Goal: Information Seeking & Learning: Find specific page/section

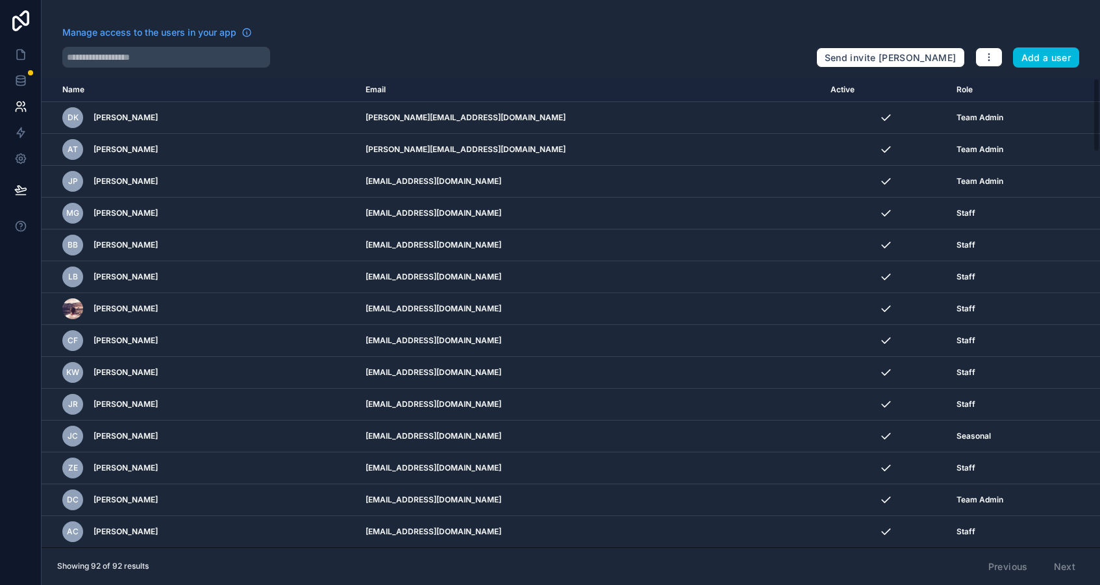
click at [24, 32] on link at bounding box center [21, 21] width 42 height 42
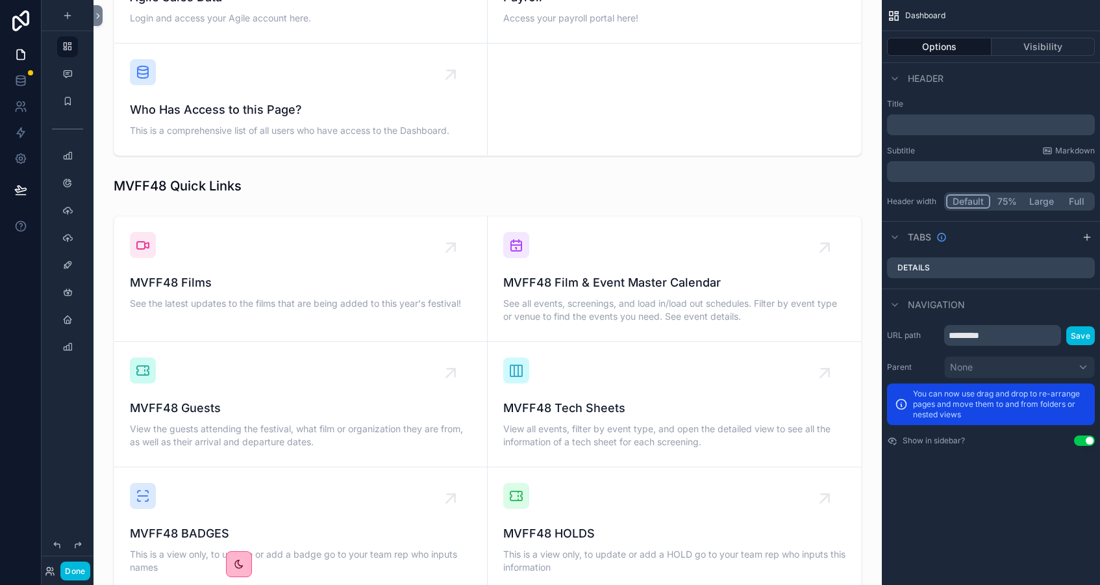
scroll to position [727, 0]
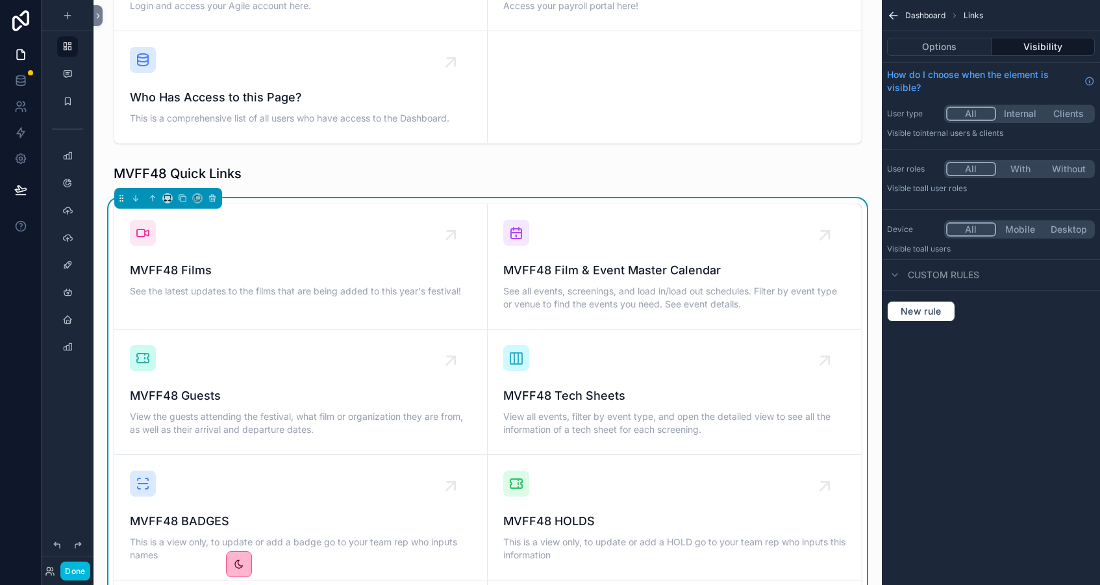
click at [555, 261] on span "MVFF48 Film & Event Master Calendar" at bounding box center [674, 270] width 342 height 18
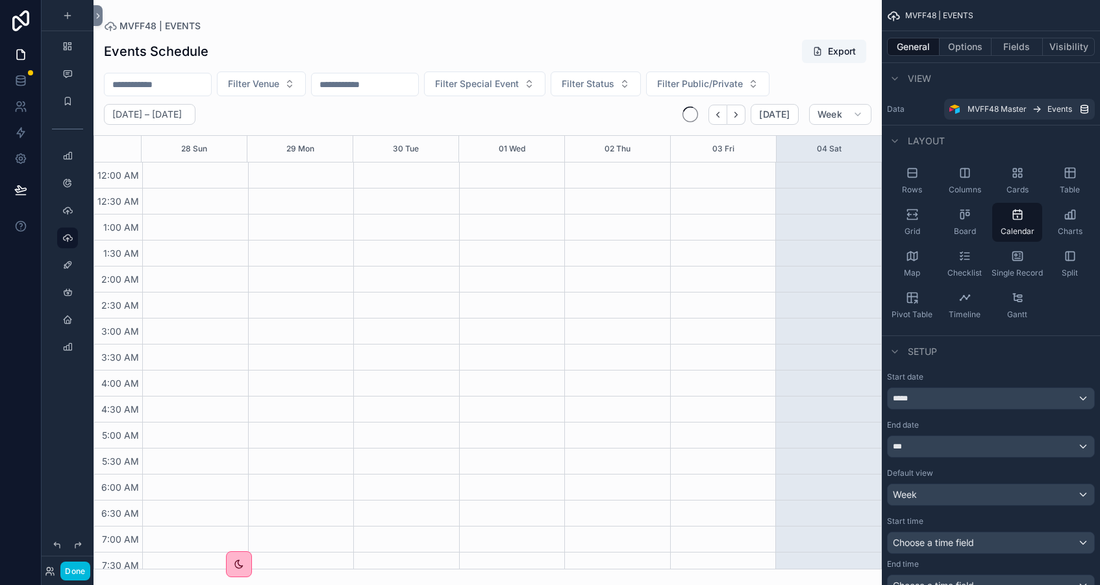
click at [283, 87] on div "scrollable content" at bounding box center [488, 292] width 788 height 585
click at [279, 81] on span "Filter Venue" at bounding box center [253, 83] width 51 height 13
type input "**"
click at [220, 181] on div "Sequoia 1" at bounding box center [274, 178] width 181 height 21
click at [182, 115] on h2 "[DATE] – [DATE]" at bounding box center [146, 114] width 69 height 13
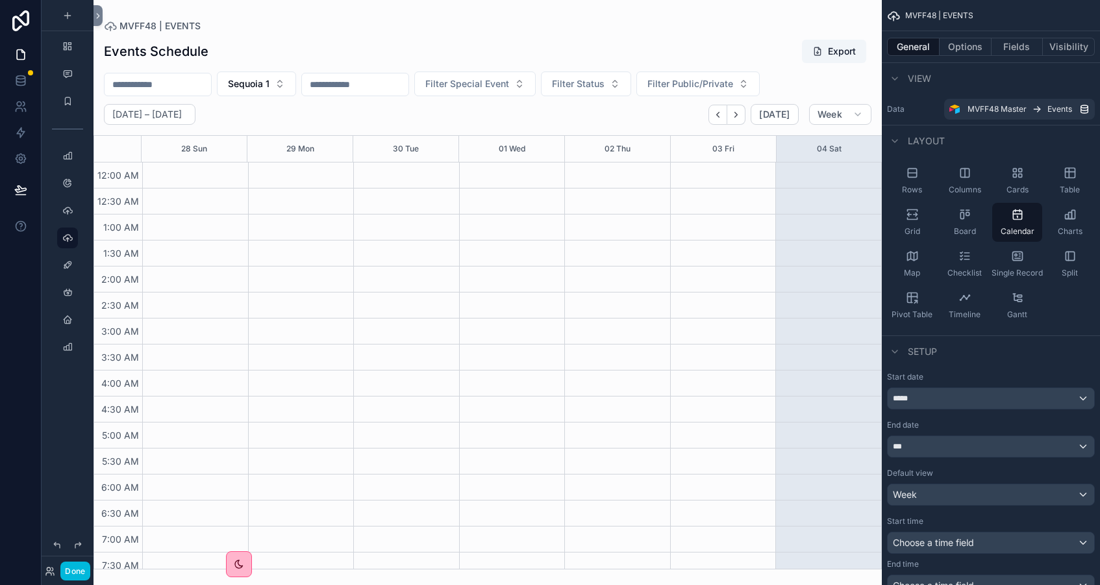
select select "****"
select select "*"
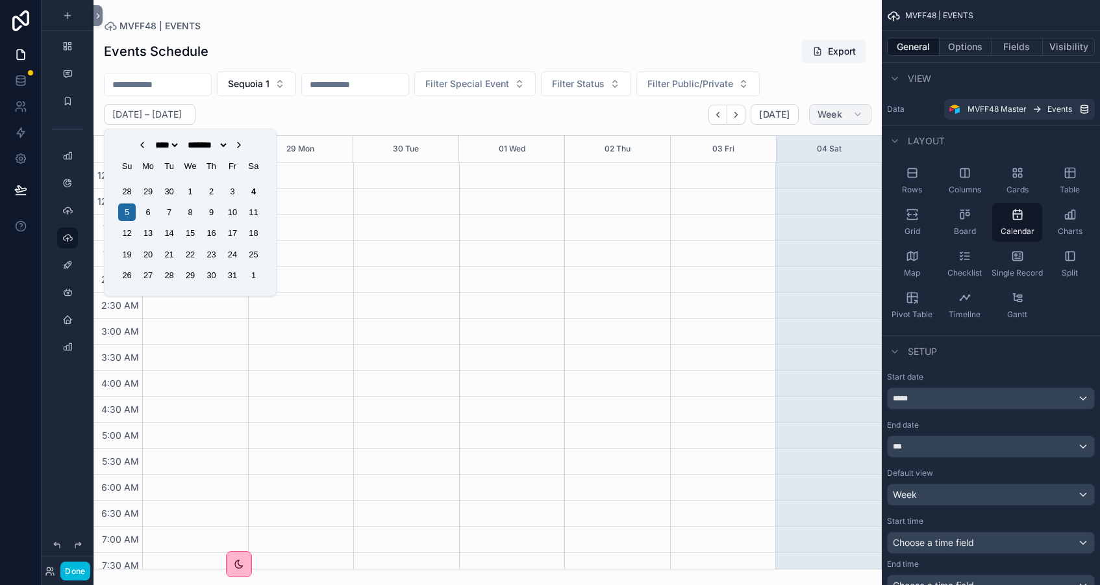
click at [827, 116] on span "Week" at bounding box center [830, 114] width 25 height 12
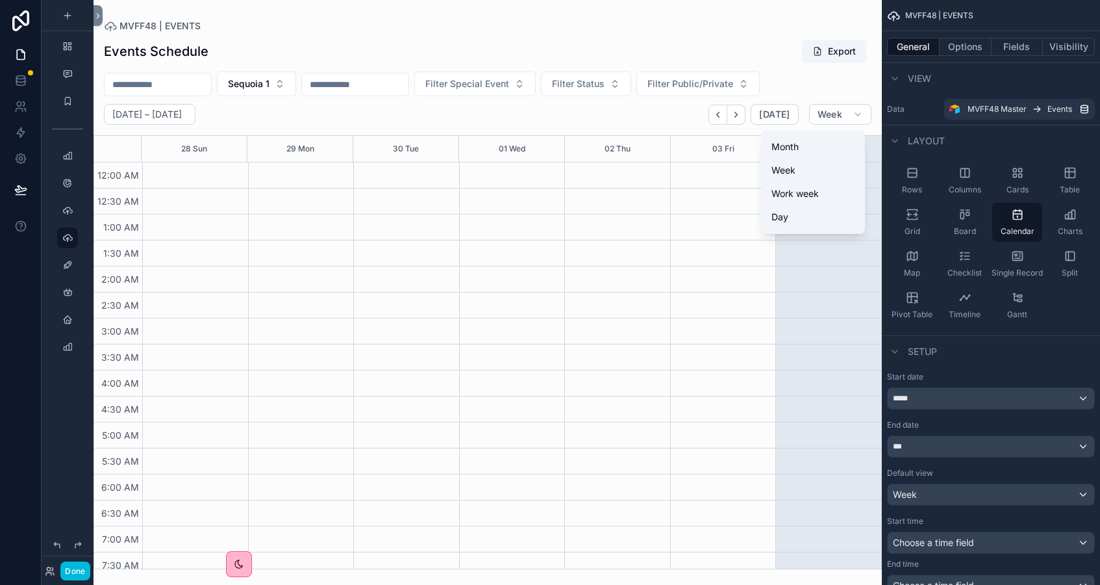
click at [795, 214] on button "Day" at bounding box center [813, 216] width 94 height 23
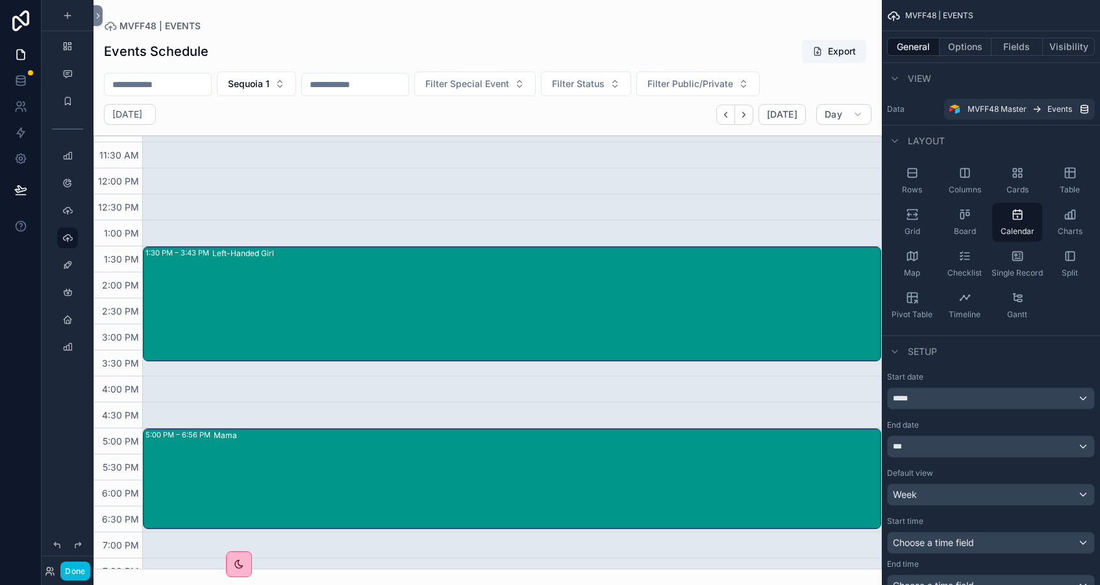
scroll to position [612, 0]
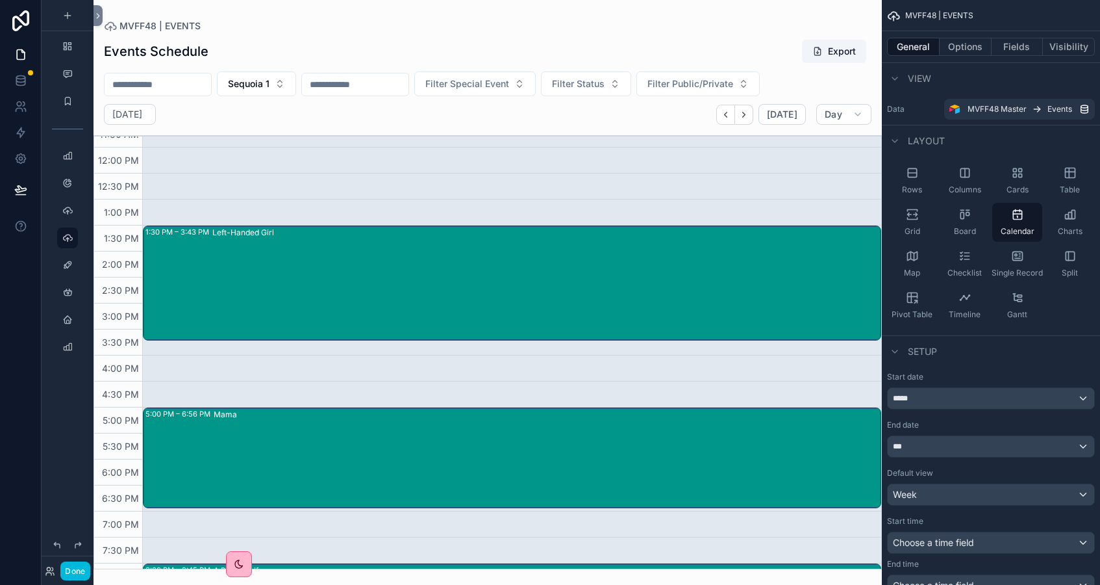
click at [156, 114] on div "[DATE]" at bounding box center [130, 114] width 52 height 21
select select "****"
select select "*"
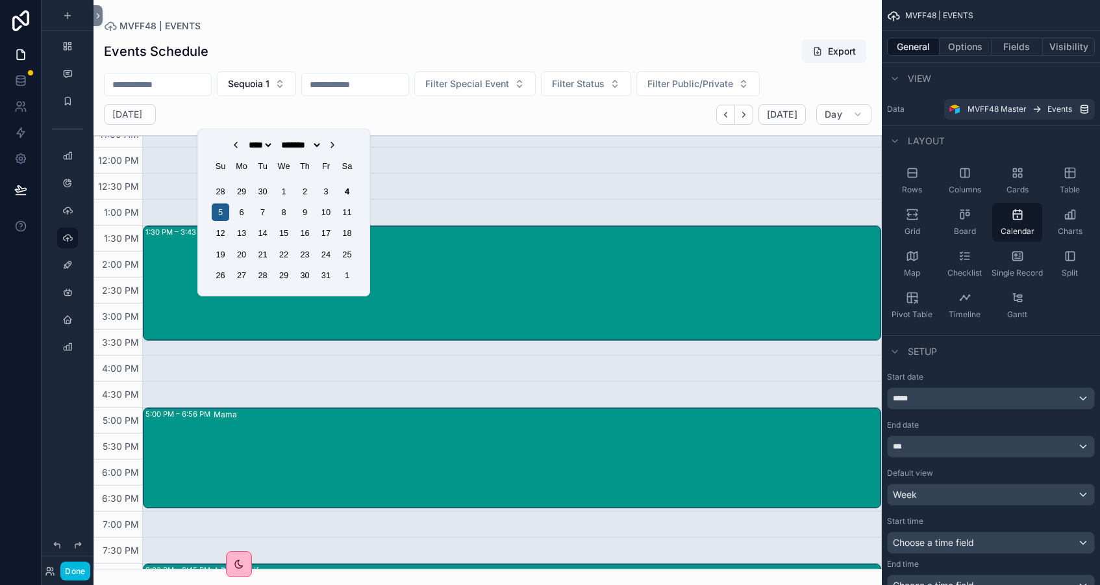
click at [220, 213] on div "5" at bounding box center [221, 212] width 18 height 18
click at [218, 213] on div "5" at bounding box center [221, 212] width 18 height 18
click at [347, 194] on div "4" at bounding box center [347, 192] width 18 height 18
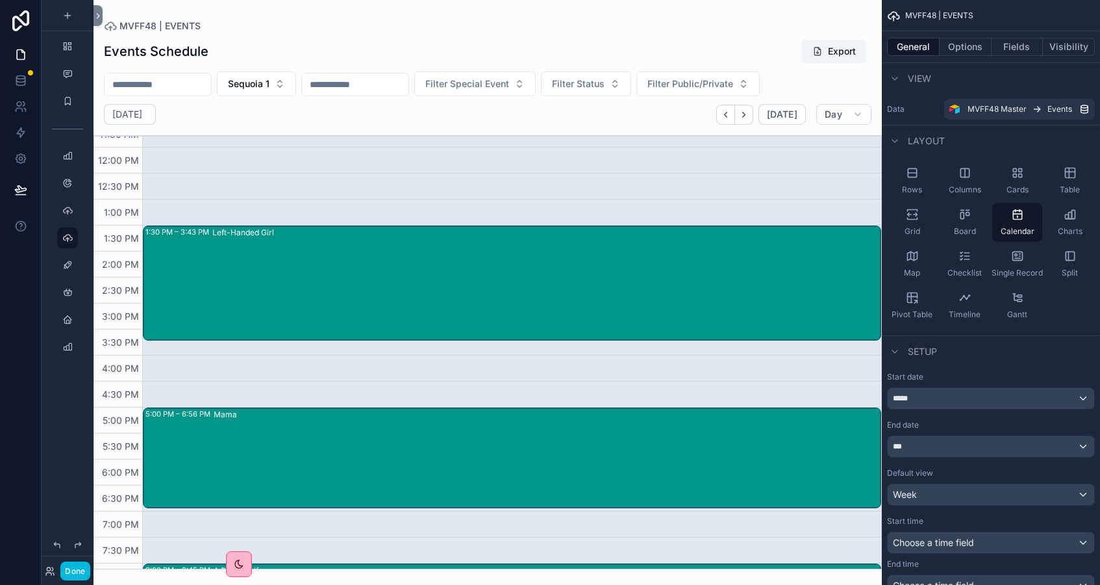
click at [118, 113] on h2 "[DATE]" at bounding box center [127, 114] width 30 height 13
select select "****"
select select "*"
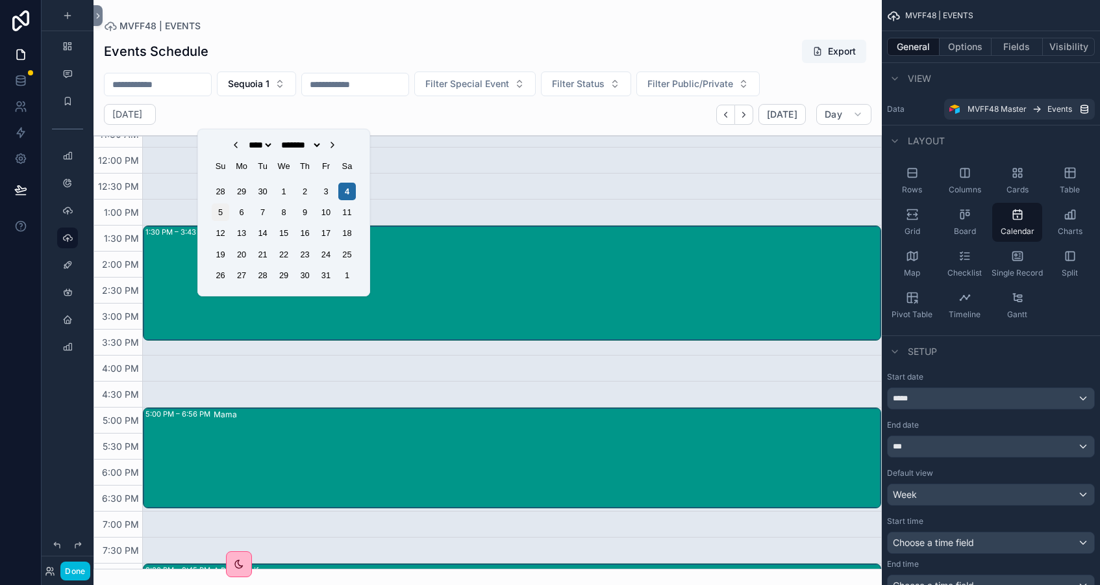
click at [217, 216] on div "5" at bounding box center [221, 212] width 18 height 18
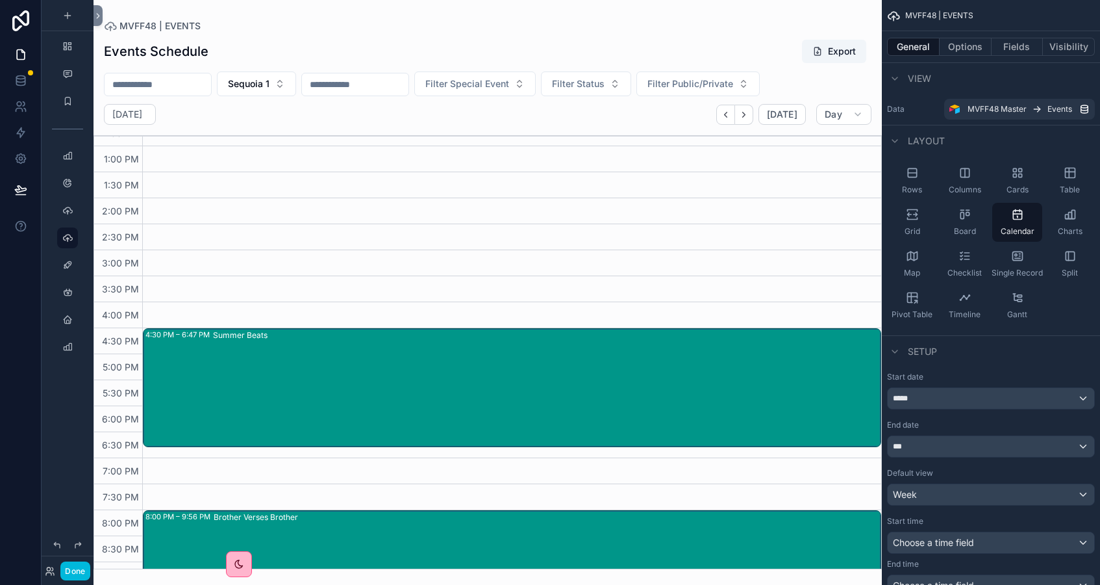
scroll to position [815, 0]
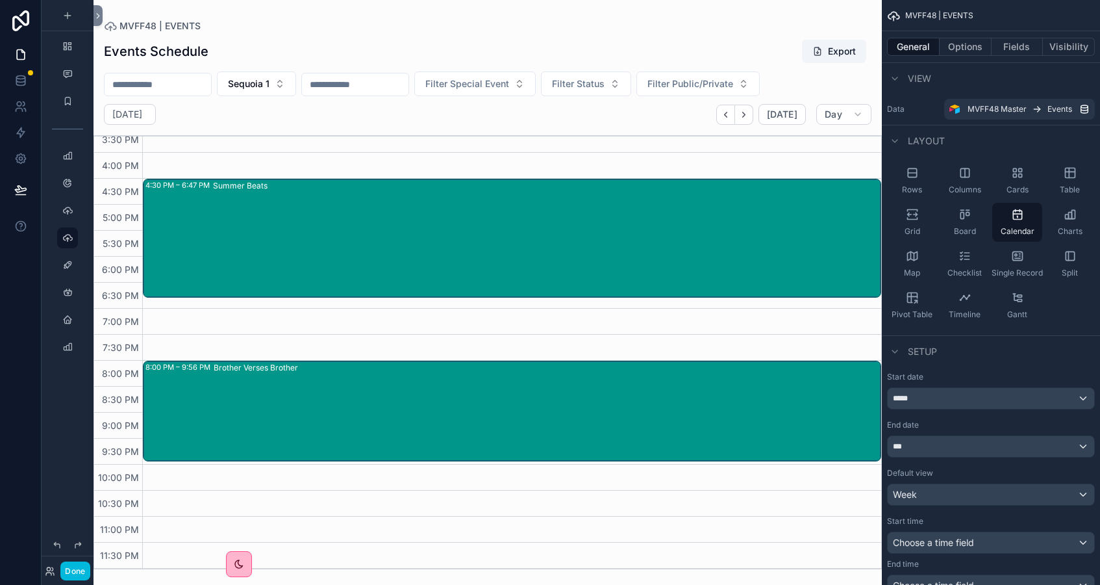
click at [264, 87] on span "Sequoia 1" at bounding box center [249, 83] width 42 height 13
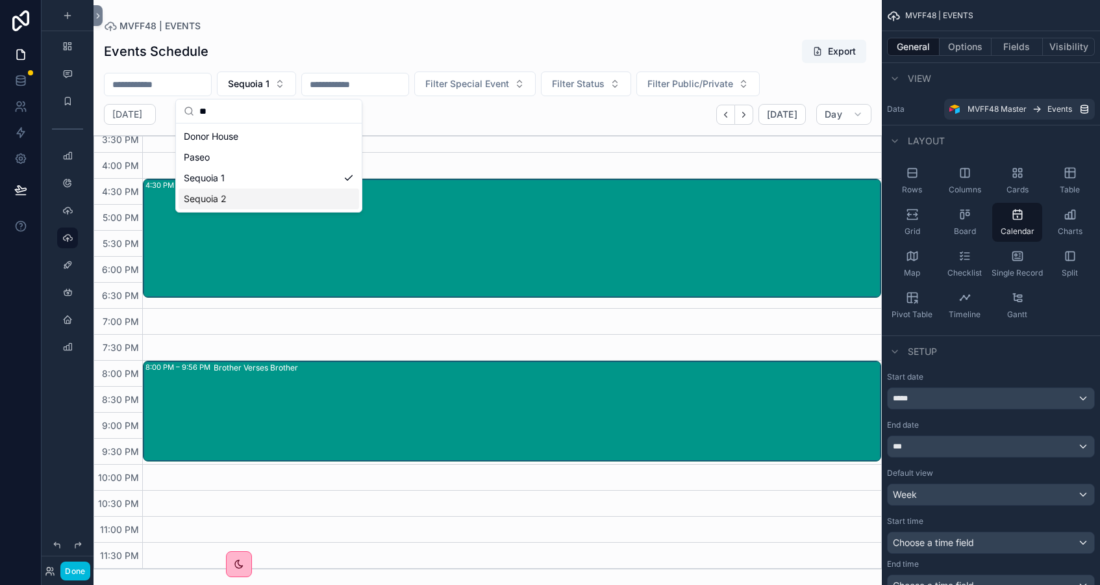
type input "**"
click at [223, 197] on div "Sequoia 2" at bounding box center [269, 198] width 181 height 21
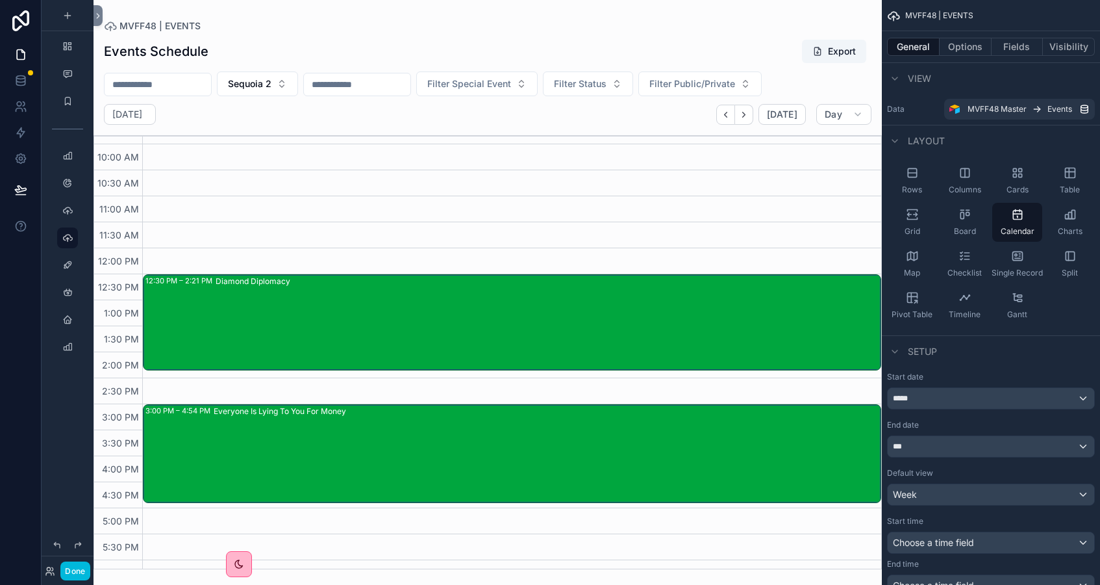
scroll to position [503, 0]
